Goal: Task Accomplishment & Management: Complete application form

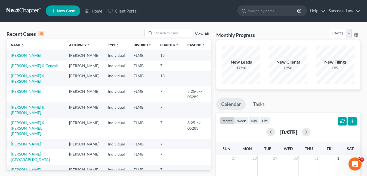
click at [65, 12] on span "New Case" at bounding box center [66, 11] width 18 height 4
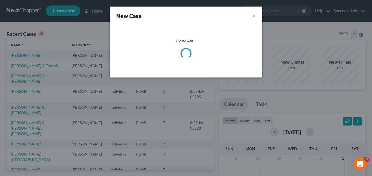
select select "15"
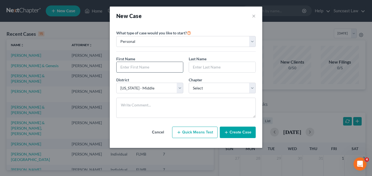
click at [124, 65] on input "text" at bounding box center [149, 67] width 66 height 10
paste input "[PERSON_NAME]"
drag, startPoint x: 135, startPoint y: 67, endPoint x: 150, endPoint y: 67, distance: 15.2
click at [150, 67] on input "[PERSON_NAME]" at bounding box center [149, 67] width 66 height 10
type input "[PERSON_NAME]"
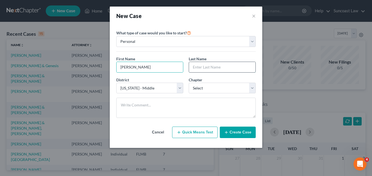
click at [202, 69] on input "text" at bounding box center [222, 67] width 66 height 10
paste input "[PERSON_NAME]"
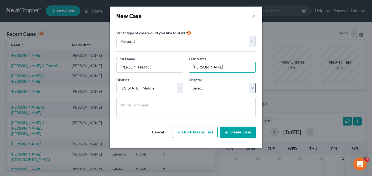
type input "[PERSON_NAME]"
drag, startPoint x: 251, startPoint y: 89, endPoint x: 245, endPoint y: 92, distance: 6.5
click at [251, 89] on select "Select 7 11 12 13" at bounding box center [222, 87] width 67 height 11
select select "0"
click at [189, 82] on select "Select 7 11 12 13" at bounding box center [222, 87] width 67 height 11
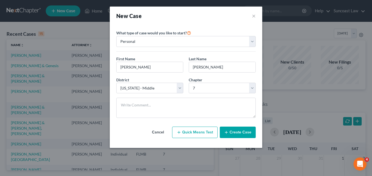
click at [239, 132] on button "Create Case" at bounding box center [238, 131] width 36 height 11
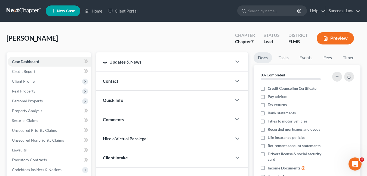
click at [63, 9] on span "New Case" at bounding box center [66, 11] width 18 height 4
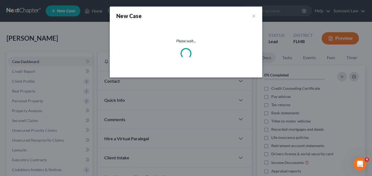
select select "15"
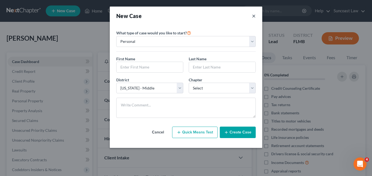
click at [252, 14] on button "×" at bounding box center [254, 16] width 4 height 8
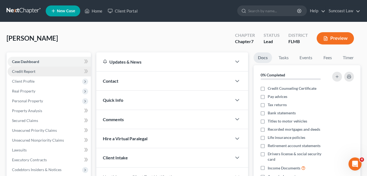
click at [21, 73] on span "Credit Report" at bounding box center [23, 71] width 23 height 5
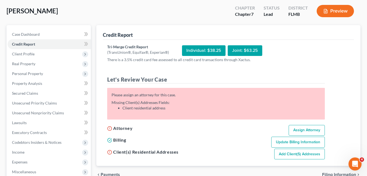
scroll to position [54, 0]
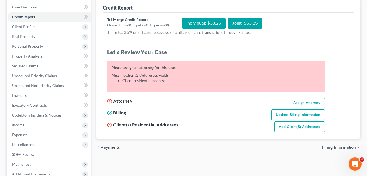
click at [306, 103] on link "Assign Attorney" at bounding box center [307, 102] width 36 height 11
select select "1"
select select "0"
select select "15"
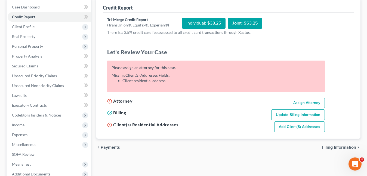
select select "9"
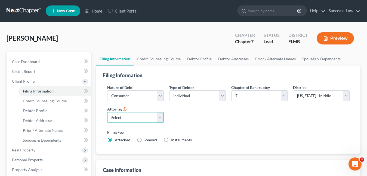
click at [162, 115] on select "Select [PERSON_NAME] - FLMB [PERSON_NAME] - FLMB" at bounding box center [135, 117] width 57 height 11
select select "0"
click at [107, 112] on select "Select [PERSON_NAME] - FLMB [PERSON_NAME] - FLMB" at bounding box center [135, 117] width 57 height 11
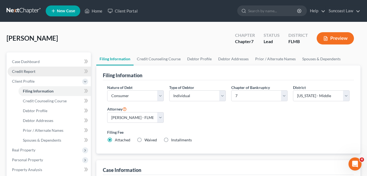
click at [31, 71] on span "Credit Report" at bounding box center [23, 71] width 23 height 5
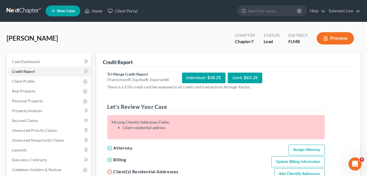
scroll to position [54, 0]
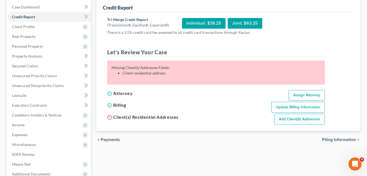
click at [298, 121] on link "Add Client(s) Addresses" at bounding box center [299, 118] width 51 height 11
select select "0"
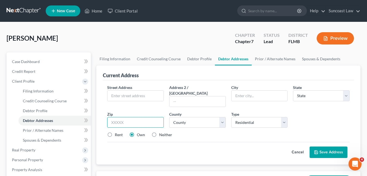
click at [126, 117] on input "text" at bounding box center [135, 122] width 57 height 11
click at [124, 94] on input "text" at bounding box center [136, 95] width 56 height 10
paste input "[STREET_ADDRESS]"
type input "[STREET_ADDRESS]"
click at [125, 117] on input "text" at bounding box center [135, 122] width 57 height 11
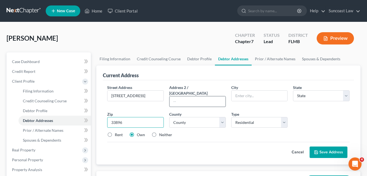
type input "33896"
type input "[PERSON_NAME]"
select select "9"
click at [215, 96] on input "text" at bounding box center [198, 101] width 56 height 10
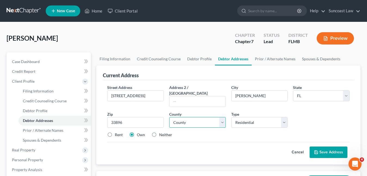
click at [198, 117] on select "County [GEOGRAPHIC_DATA] [GEOGRAPHIC_DATA] [GEOGRAPHIC_DATA] [GEOGRAPHIC_DATA] …" at bounding box center [197, 122] width 57 height 11
drag, startPoint x: 198, startPoint y: 115, endPoint x: 170, endPoint y: 117, distance: 27.8
click at [170, 117] on select "County [GEOGRAPHIC_DATA] [GEOGRAPHIC_DATA] [GEOGRAPHIC_DATA] [GEOGRAPHIC_DATA] …" at bounding box center [197, 122] width 57 height 11
click at [185, 117] on select "County [GEOGRAPHIC_DATA] [GEOGRAPHIC_DATA] [GEOGRAPHIC_DATA] [GEOGRAPHIC_DATA] …" at bounding box center [197, 122] width 57 height 11
select select "52"
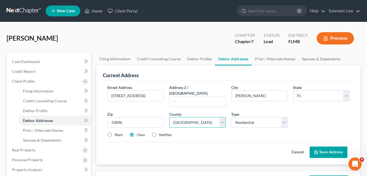
click at [186, 117] on select "County [GEOGRAPHIC_DATA] [GEOGRAPHIC_DATA] [GEOGRAPHIC_DATA] [GEOGRAPHIC_DATA] …" at bounding box center [197, 122] width 57 height 11
click at [325, 146] on button "Save Address" at bounding box center [329, 151] width 38 height 11
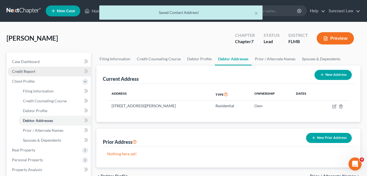
click at [19, 72] on span "Credit Report" at bounding box center [23, 71] width 23 height 5
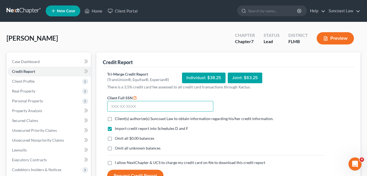
click at [113, 107] on input "text" at bounding box center [160, 106] width 106 height 11
paste input "428-47-6325"
type input "428-47-6325"
click at [115, 118] on label "Client(s) authorize(s) Suncoast Law to obtain information regarding his/her cre…" at bounding box center [194, 118] width 159 height 5
click at [117, 118] on input "Client(s) authorize(s) Suncoast Law to obtain information regarding his/her cre…" at bounding box center [119, 118] width 4 height 4
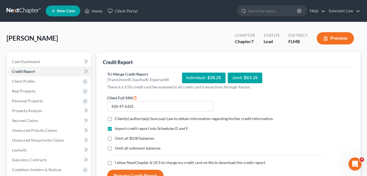
checkbox input "true"
click at [115, 163] on label "I allow NextChapter & UCS to charge my credit card on file to download this cre…" at bounding box center [190, 161] width 151 height 5
click at [117, 163] on input "I allow NextChapter & UCS to charge my credit card on file to download this cre…" at bounding box center [119, 161] width 4 height 4
checkbox input "true"
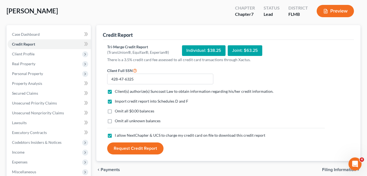
click at [151, 146] on button "Request Credit Report" at bounding box center [135, 148] width 56 height 12
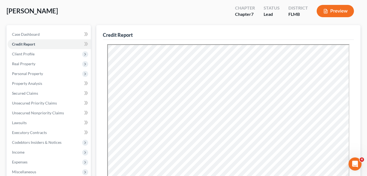
scroll to position [0, 0]
click at [43, 113] on span "Unsecured Nonpriority Claims" at bounding box center [38, 112] width 52 height 5
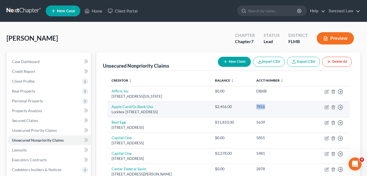
drag, startPoint x: 277, startPoint y: 107, endPoint x: 266, endPoint y: 106, distance: 10.6
click at [266, 106] on td "7816" at bounding box center [279, 109] width 54 height 16
copy div "7816"
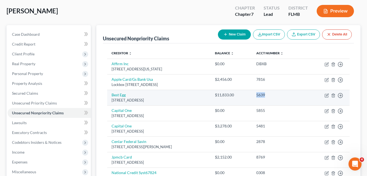
drag, startPoint x: 277, startPoint y: 96, endPoint x: 273, endPoint y: 96, distance: 3.8
click at [266, 96] on td "5639" at bounding box center [279, 98] width 54 height 16
copy div "5639"
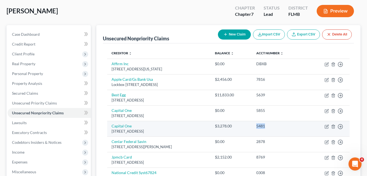
drag, startPoint x: 277, startPoint y: 125, endPoint x: 266, endPoint y: 125, distance: 11.7
click at [266, 125] on td "5481" at bounding box center [279, 129] width 54 height 16
copy div "5481"
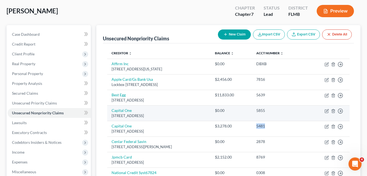
scroll to position [54, 0]
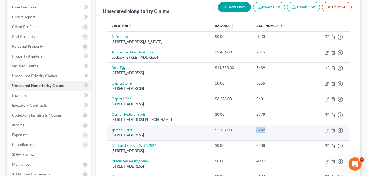
drag, startPoint x: 280, startPoint y: 130, endPoint x: 266, endPoint y: 130, distance: 13.9
click at [266, 130] on td "8769" at bounding box center [279, 132] width 54 height 16
copy div "8769"
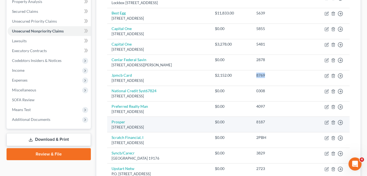
scroll to position [136, 0]
